Goal: Communication & Community: Answer question/provide support

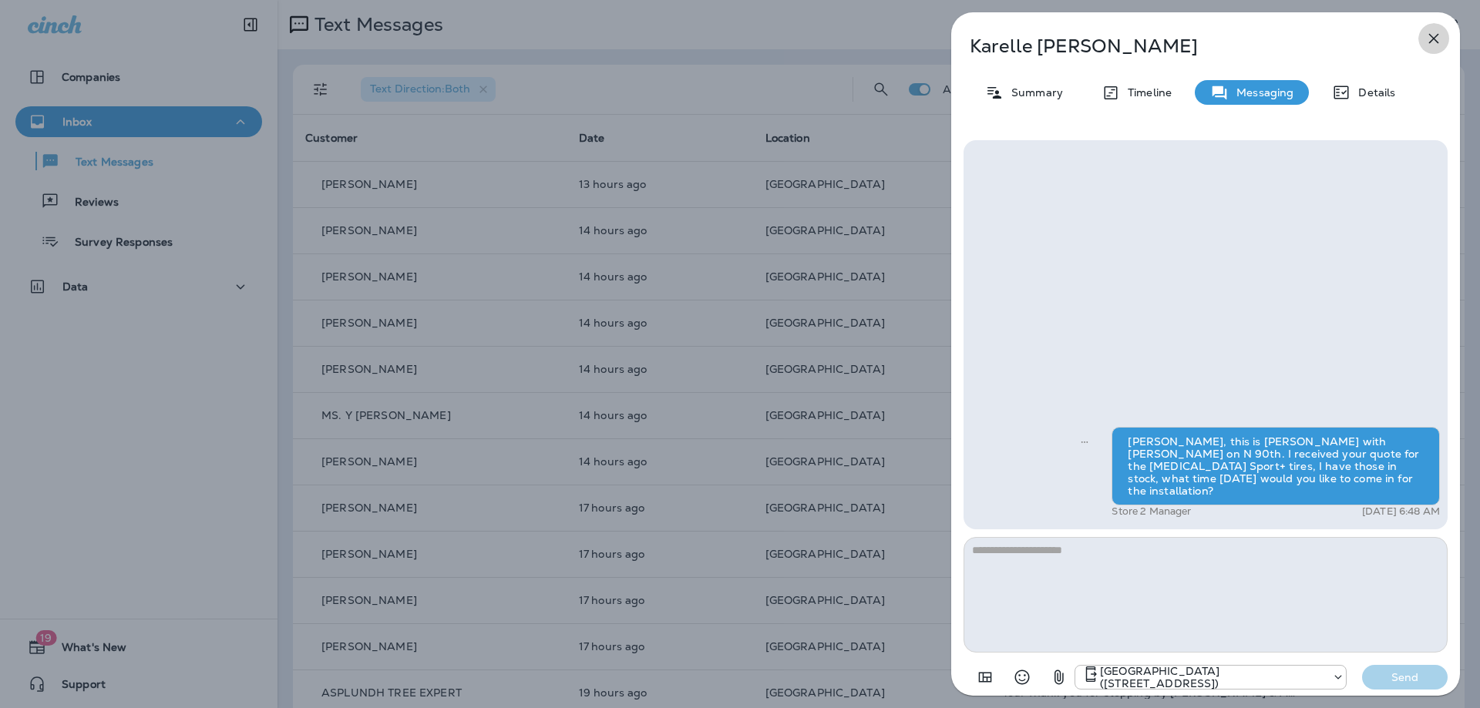
click at [1437, 35] on icon "button" at bounding box center [1434, 39] width 10 height 10
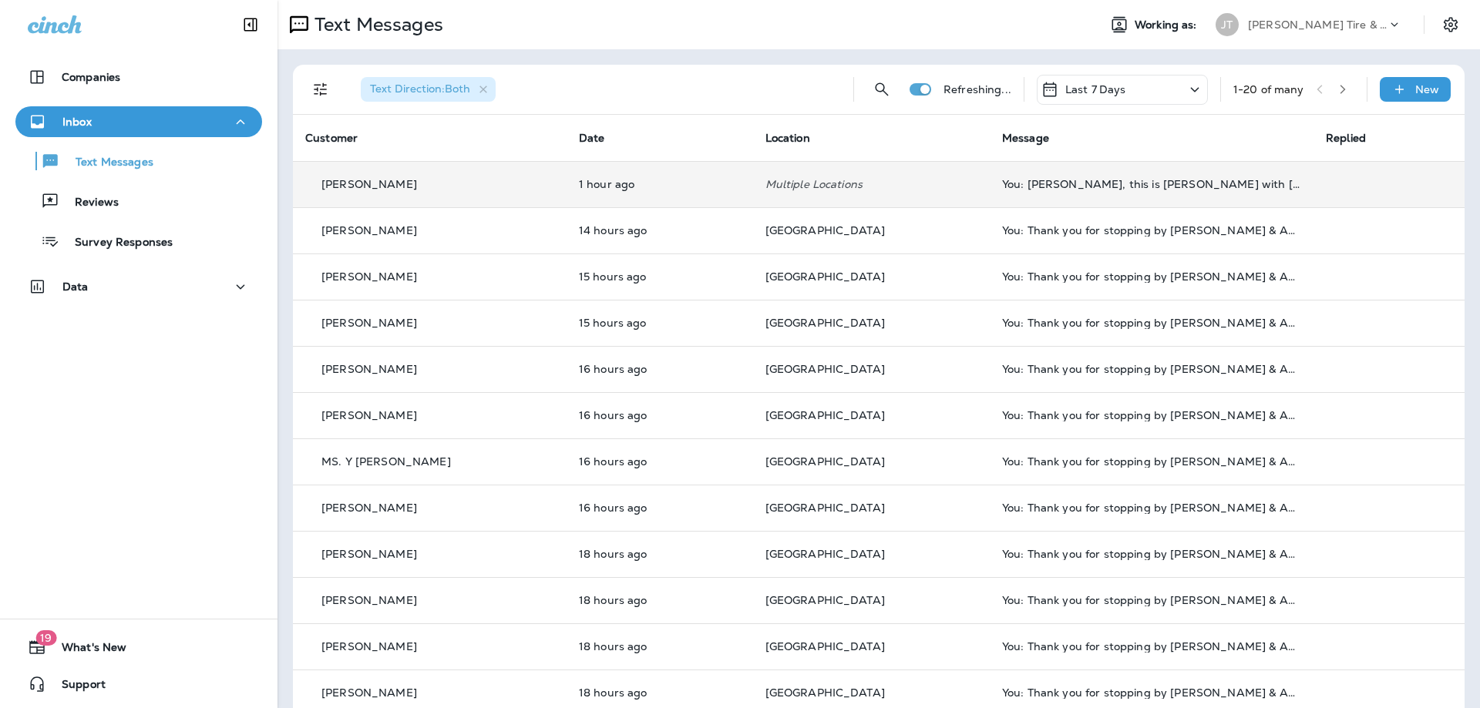
click at [544, 200] on td "Karelle Leeper" at bounding box center [430, 184] width 274 height 46
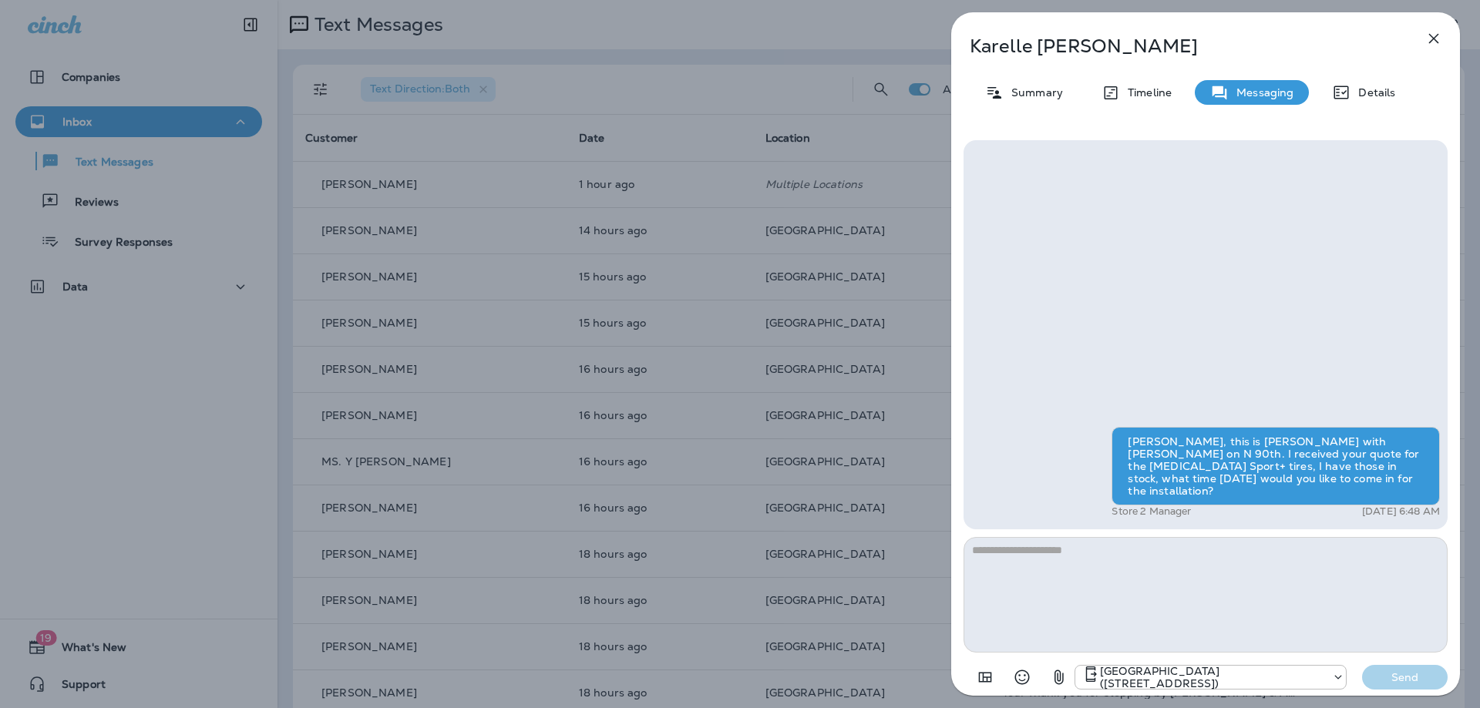
click at [1430, 38] on icon "button" at bounding box center [1433, 38] width 18 height 18
